Goal: Information Seeking & Learning: Compare options

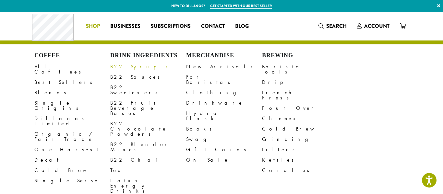
click at [136, 69] on link "B22 Syrups" at bounding box center [148, 67] width 76 height 10
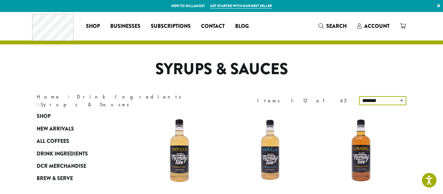
click at [386, 97] on select "**********" at bounding box center [382, 100] width 47 height 9
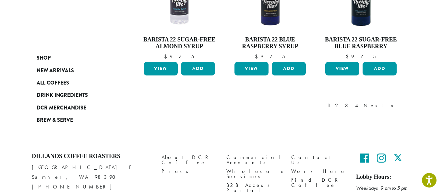
scroll to position [650, 0]
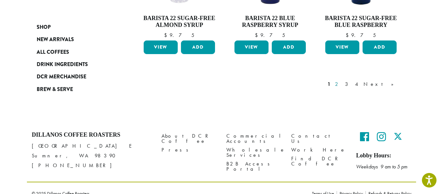
click at [342, 80] on link "2" at bounding box center [337, 84] width 8 height 8
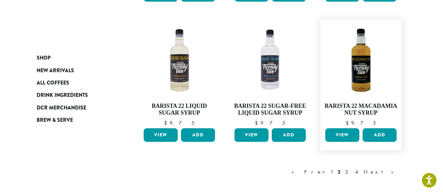
scroll to position [546, 0]
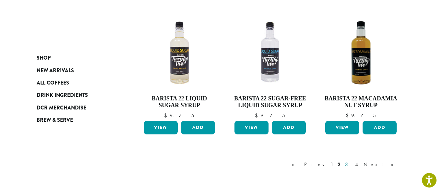
click at [352, 162] on link "3" at bounding box center [347, 165] width 8 height 8
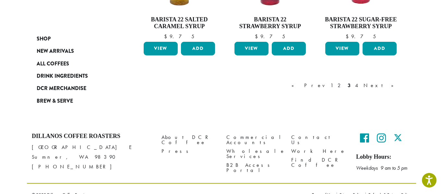
scroll to position [623, 0]
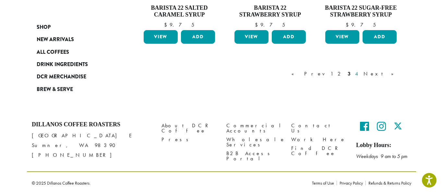
click at [360, 72] on link "4" at bounding box center [357, 74] width 6 height 8
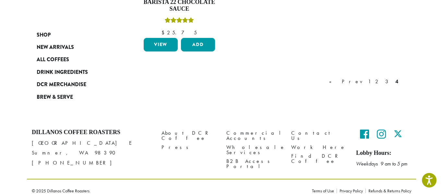
scroll to position [489, 0]
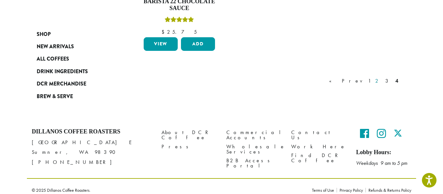
click at [381, 80] on link "2" at bounding box center [378, 81] width 8 height 8
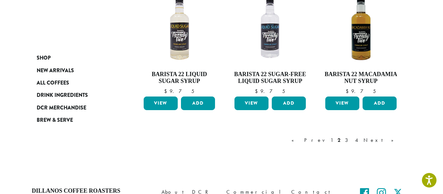
scroll to position [571, 0]
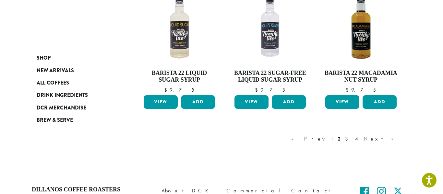
click at [334, 140] on link "1" at bounding box center [331, 139] width 5 height 8
click at [356, 140] on div "« Prev 1 2 3 4 Next »" at bounding box center [345, 145] width 111 height 30
